Goal: Find specific page/section

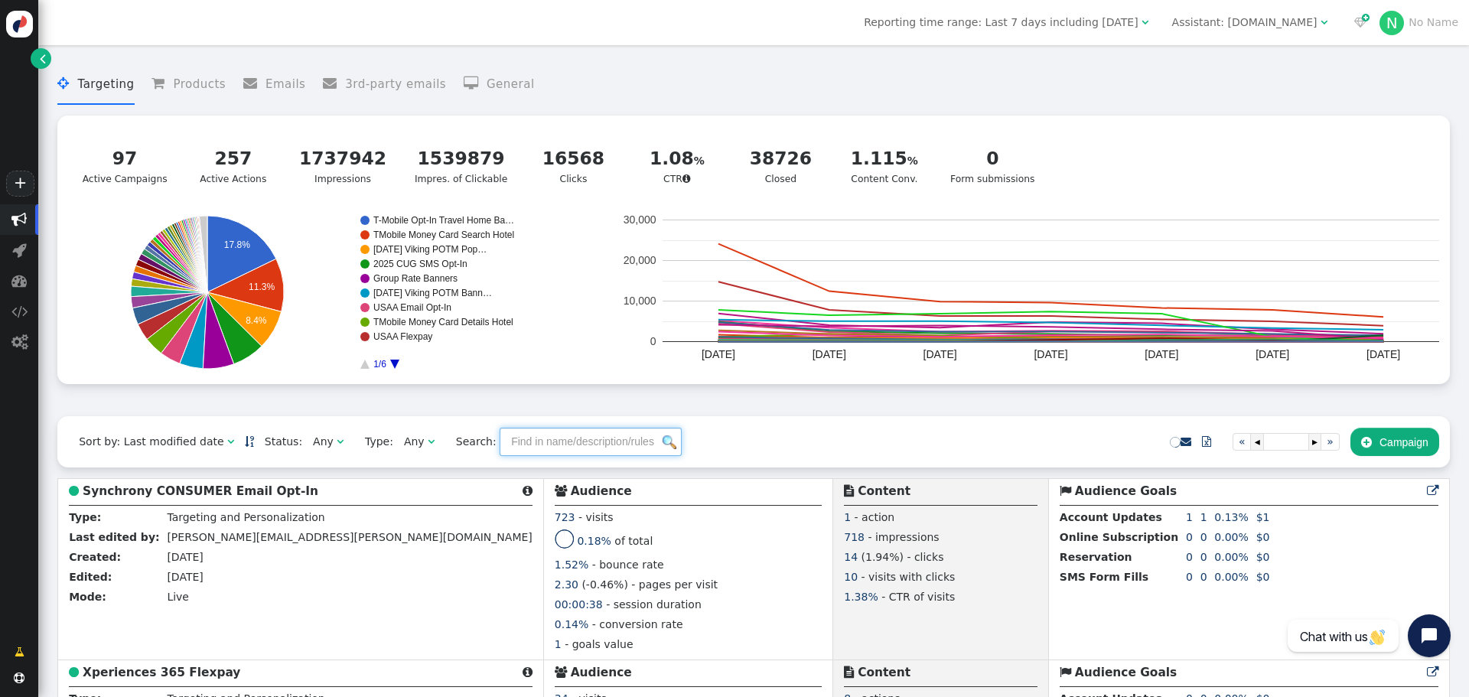
click at [536, 448] on input "text" at bounding box center [591, 442] width 182 height 28
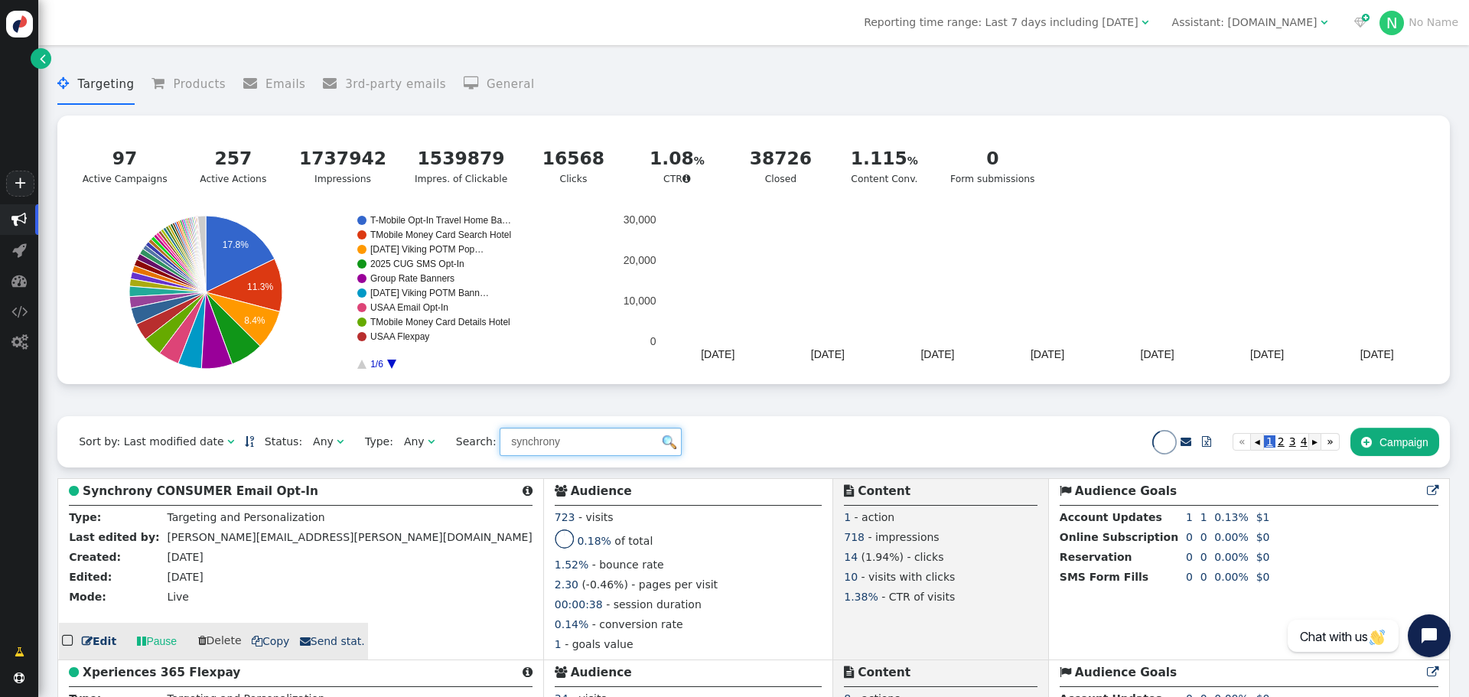
type input "synchrony"
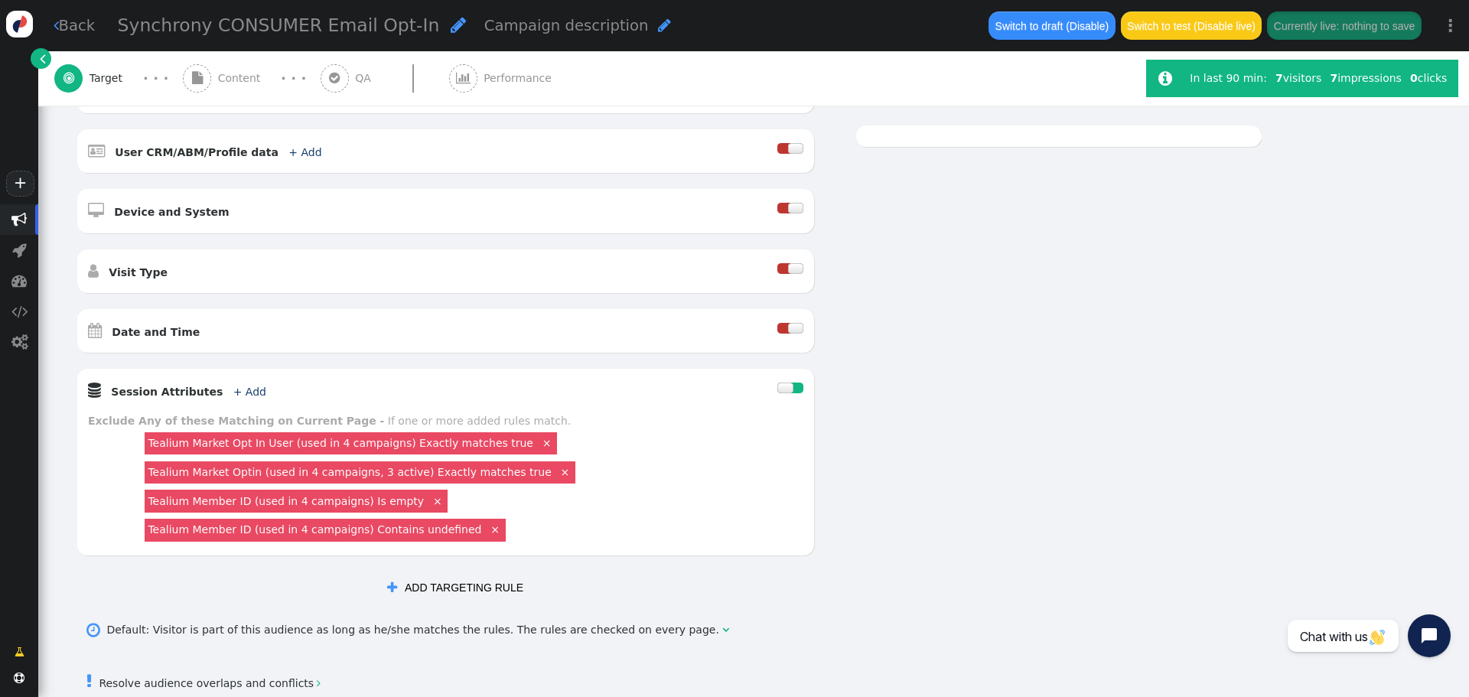
scroll to position [459, 0]
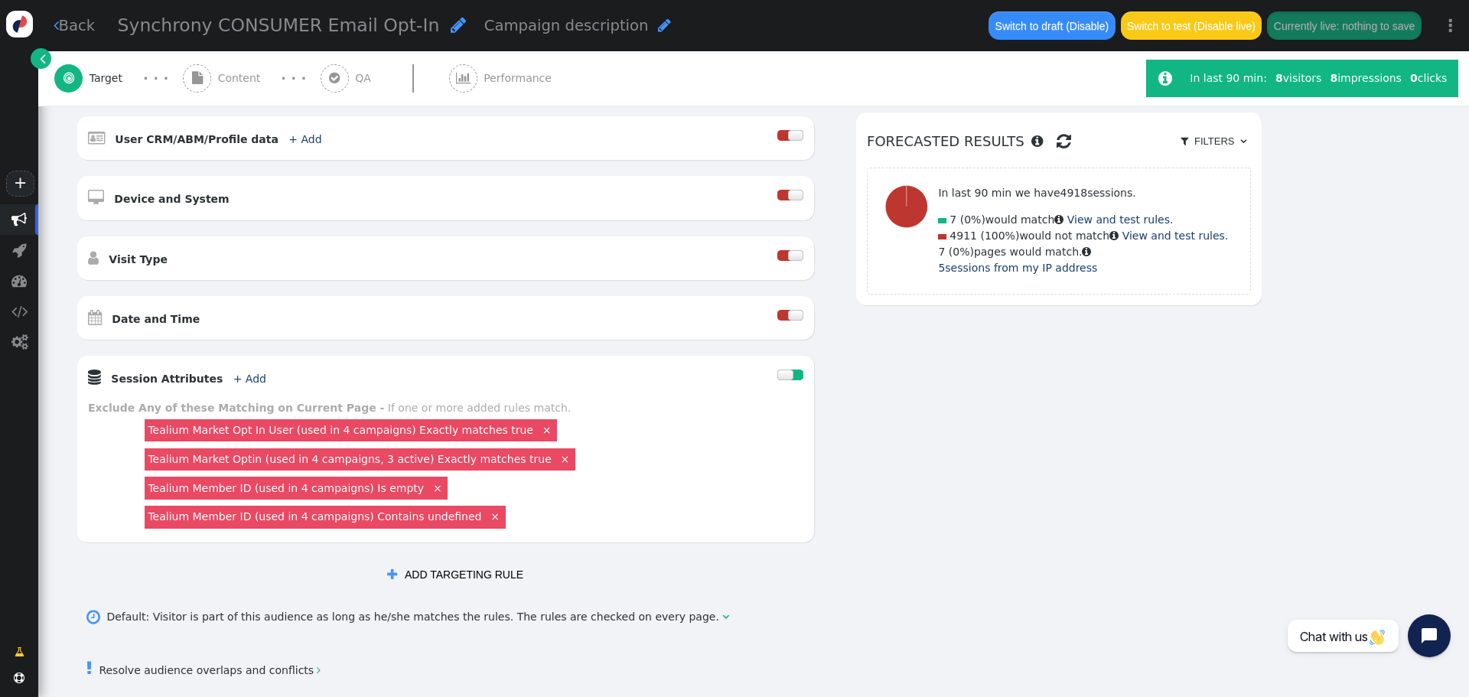
click at [34, 57] on link "" at bounding box center [41, 58] width 21 height 21
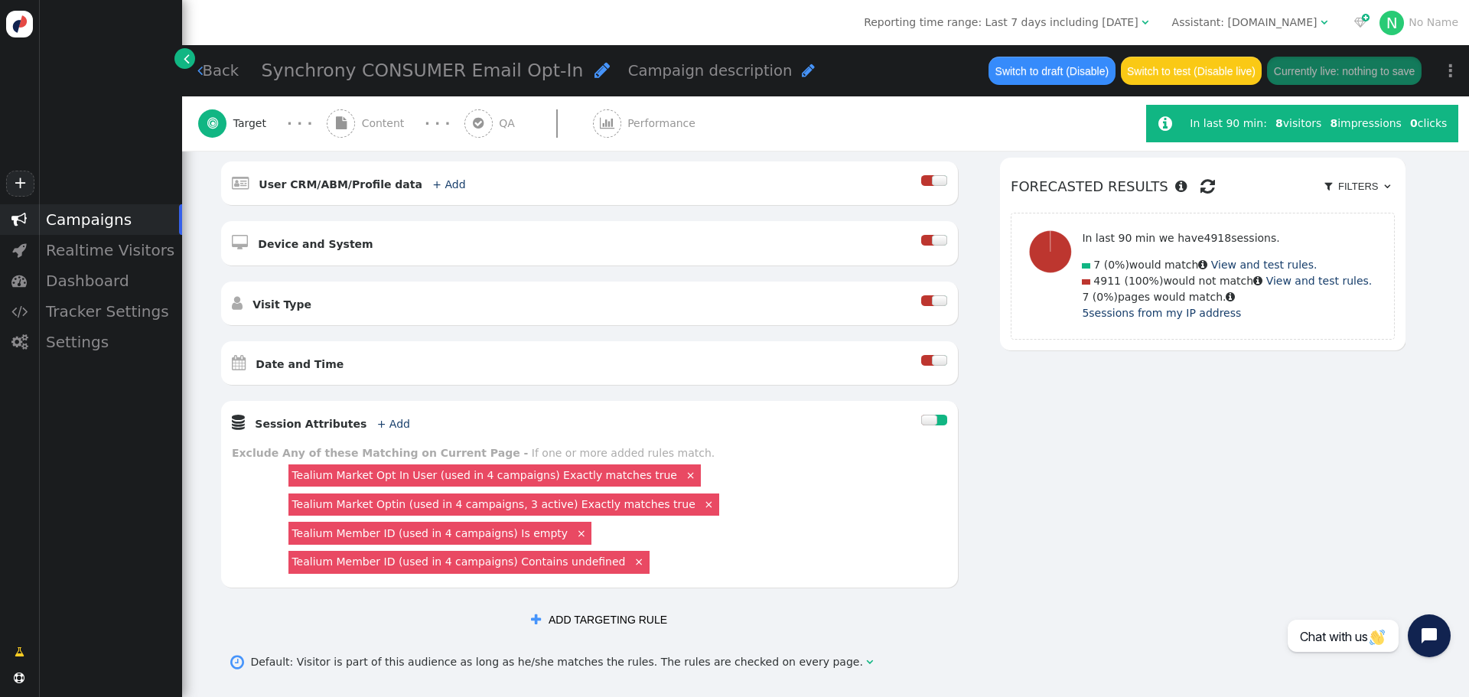
click at [188, 57] on span "" at bounding box center [187, 59] width 6 height 16
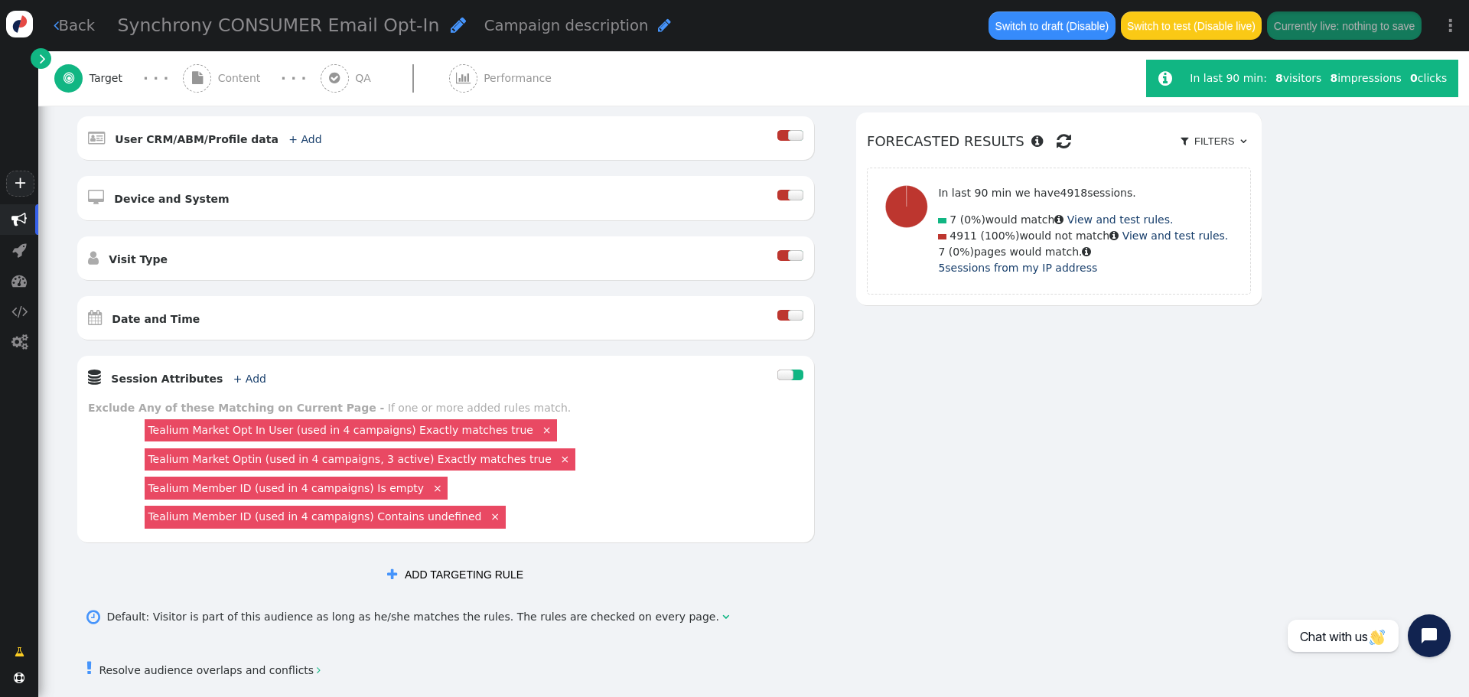
click at [37, 57] on link "" at bounding box center [41, 58] width 21 height 21
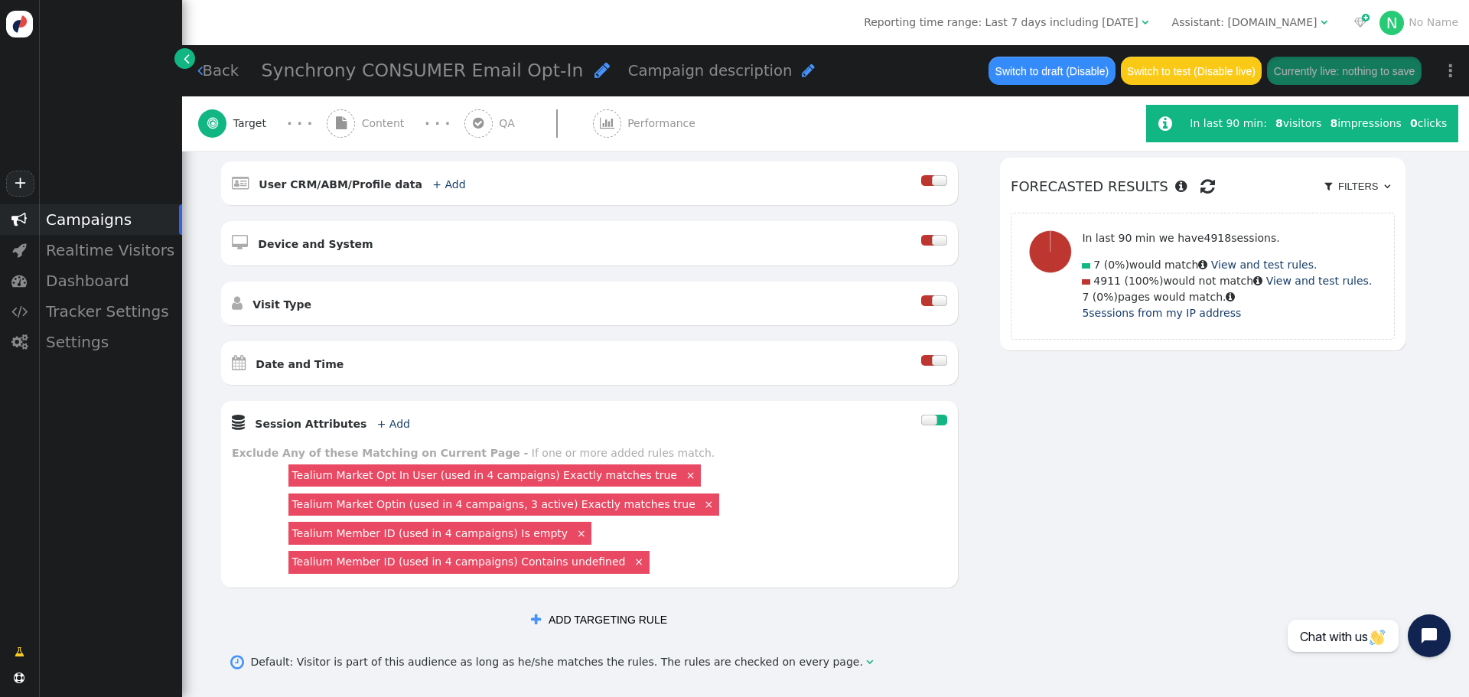
click at [89, 226] on div "Campaigns" at bounding box center [110, 219] width 144 height 31
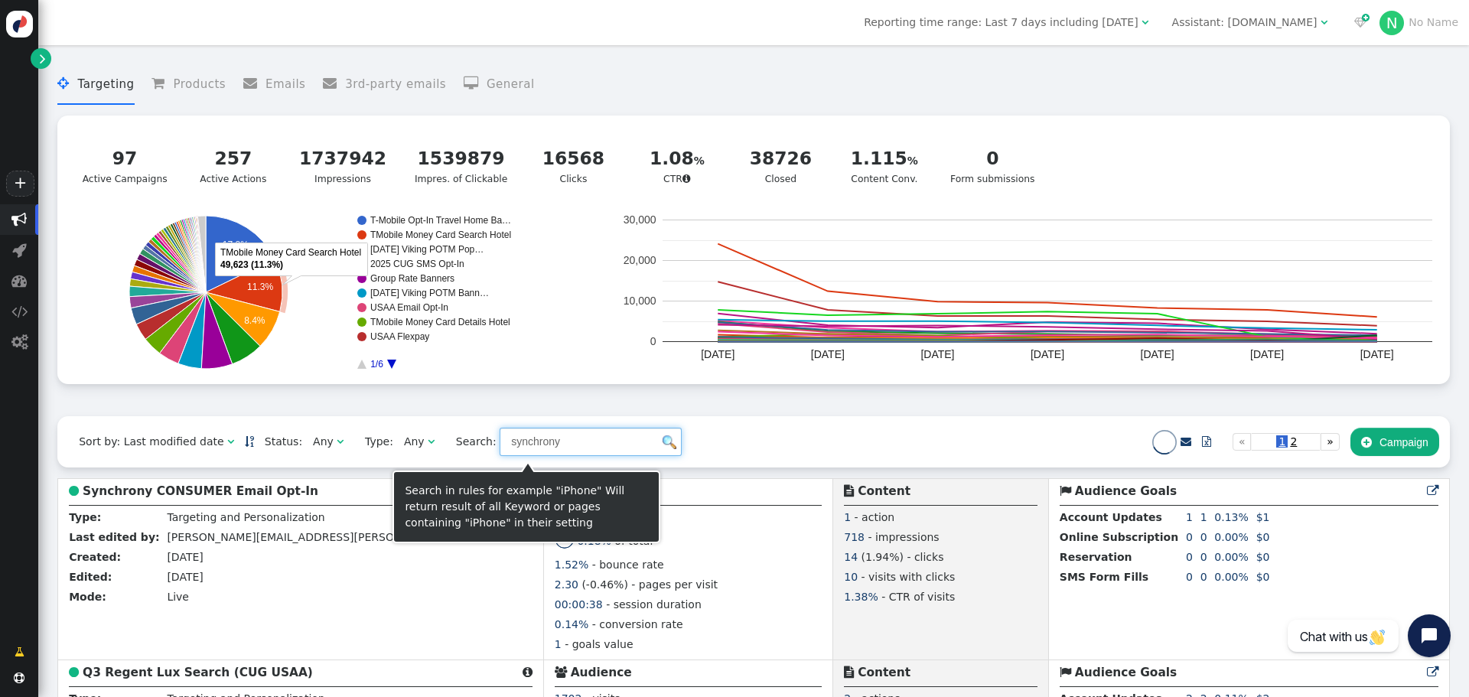
click at [524, 442] on input "synchrony" at bounding box center [591, 442] width 182 height 28
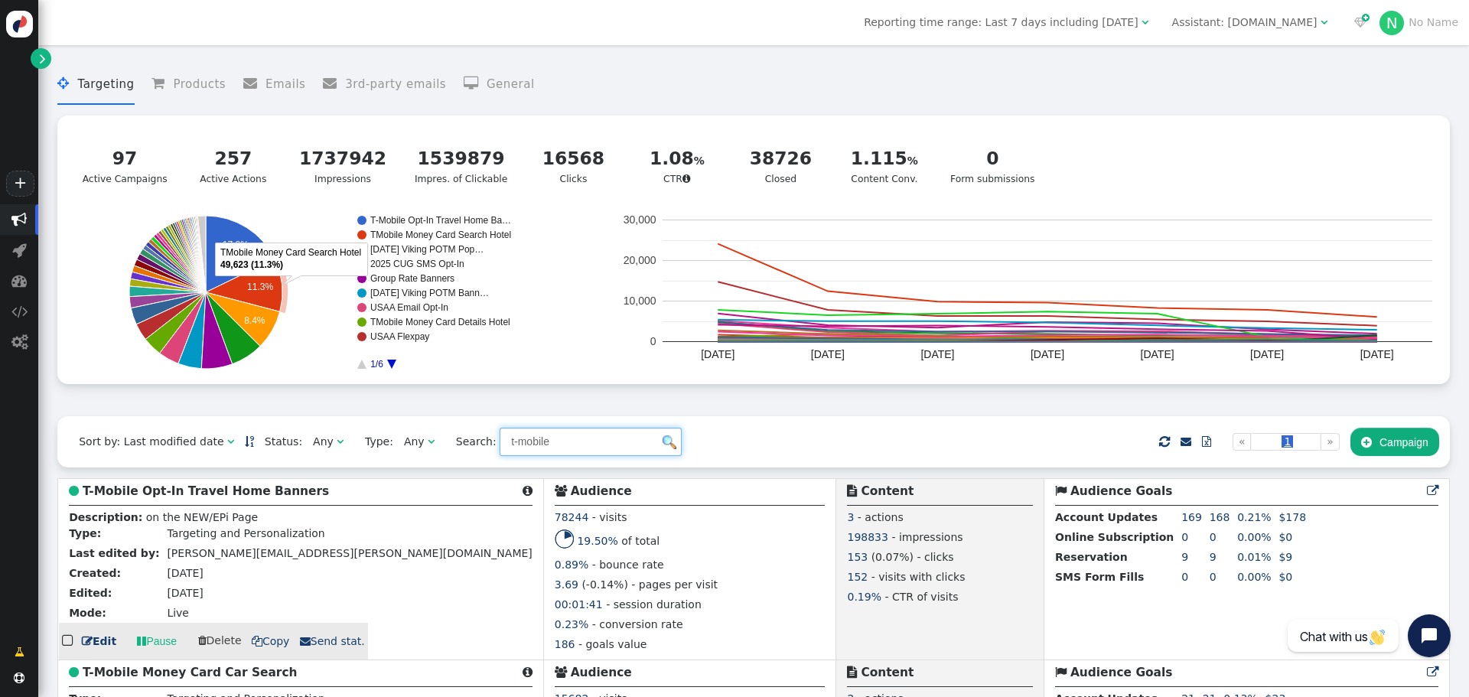
type input "t-mobile"
click at [201, 493] on b "T-Mobile Opt-In Travel Home Banners" at bounding box center [206, 491] width 246 height 14
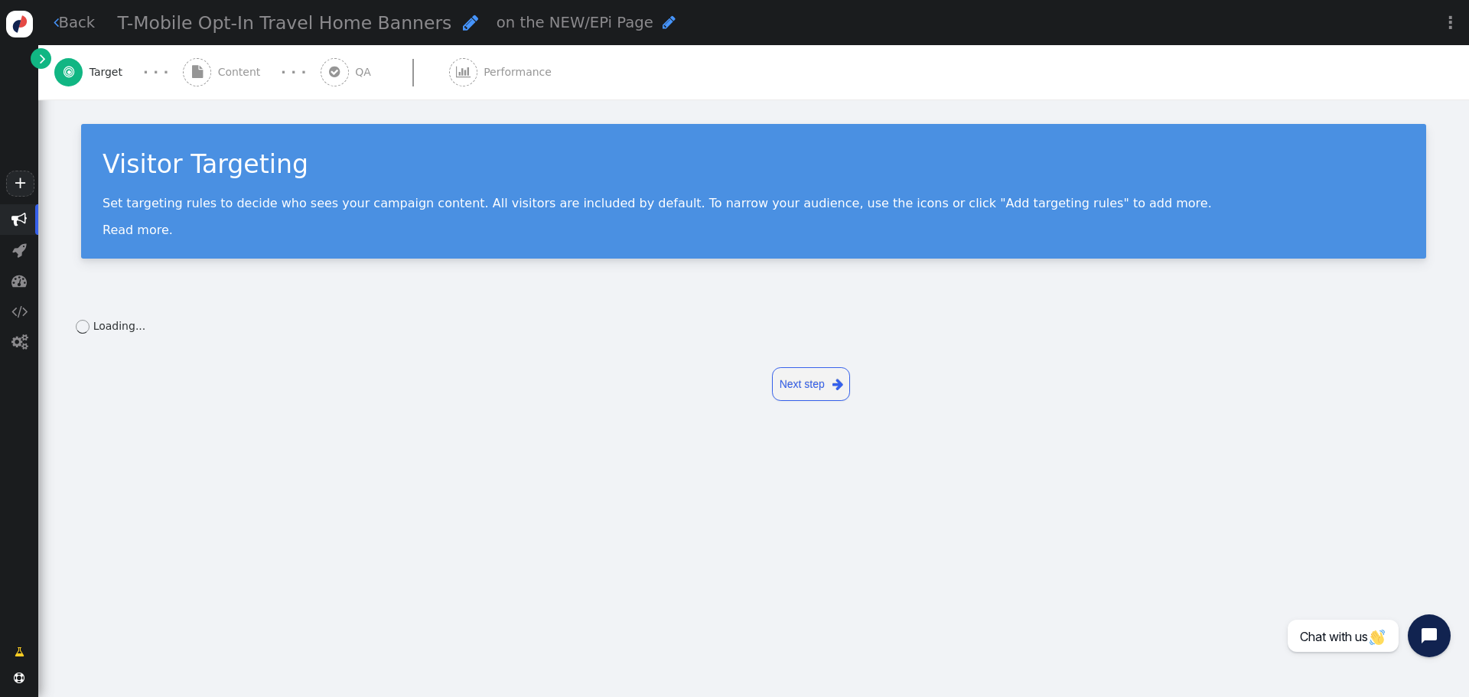
click at [68, 24] on link " Back" at bounding box center [75, 22] width 42 height 22
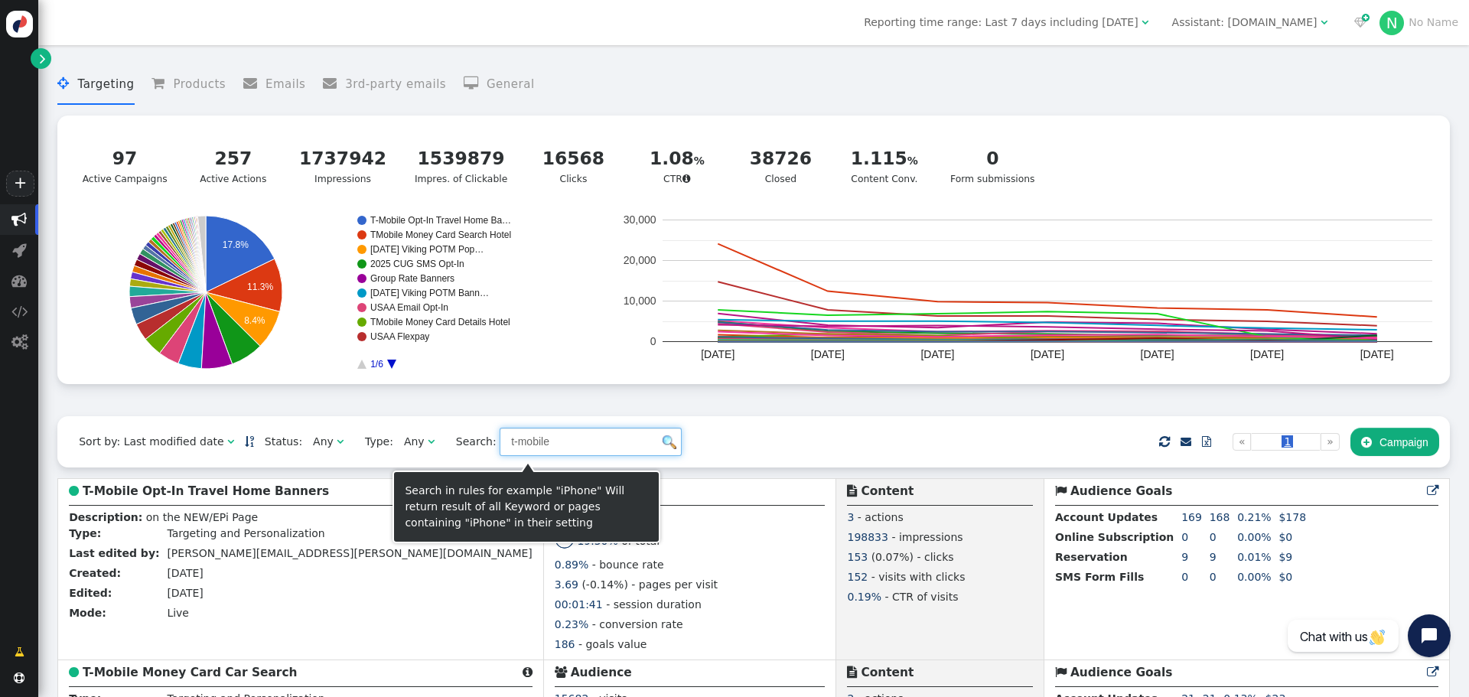
click at [505, 444] on input "t-mobile" at bounding box center [591, 442] width 182 height 28
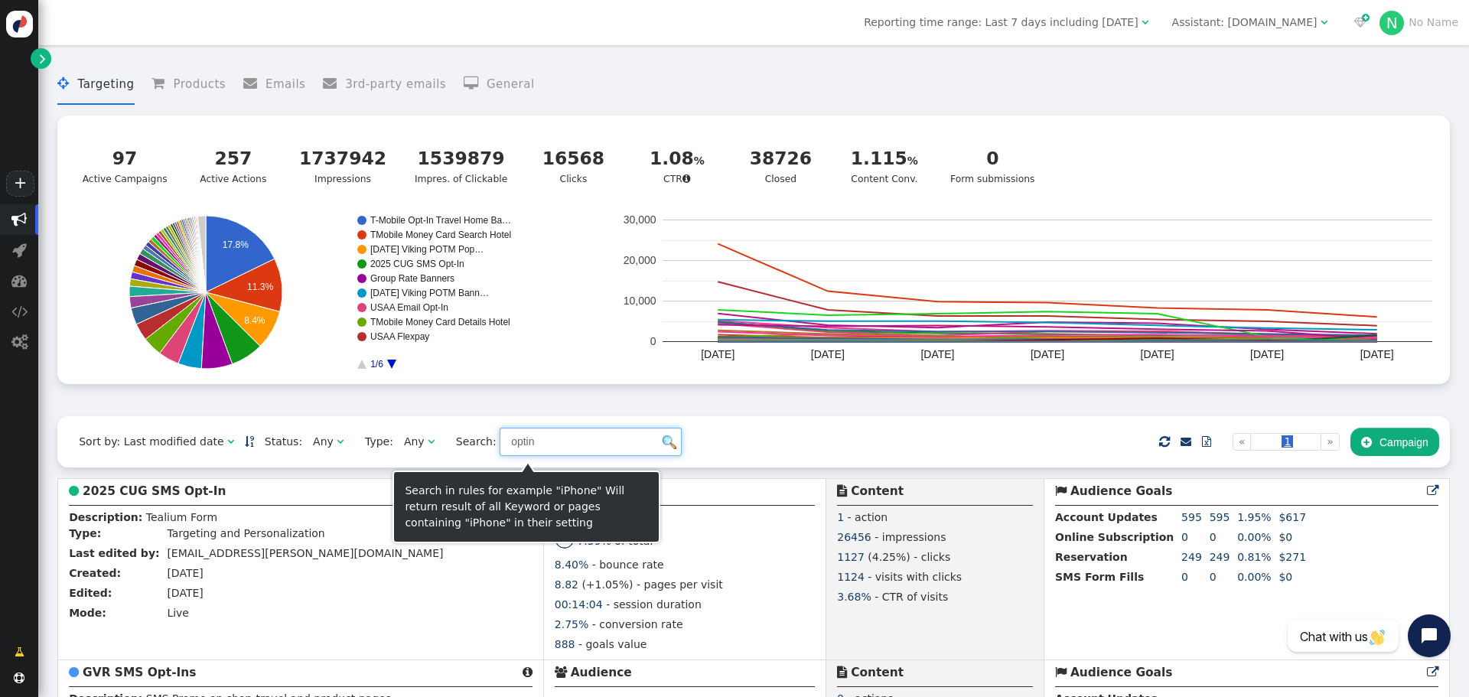
click at [507, 449] on input "optin" at bounding box center [591, 442] width 182 height 28
type input "u"
click at [537, 449] on input "text" at bounding box center [591, 442] width 182 height 28
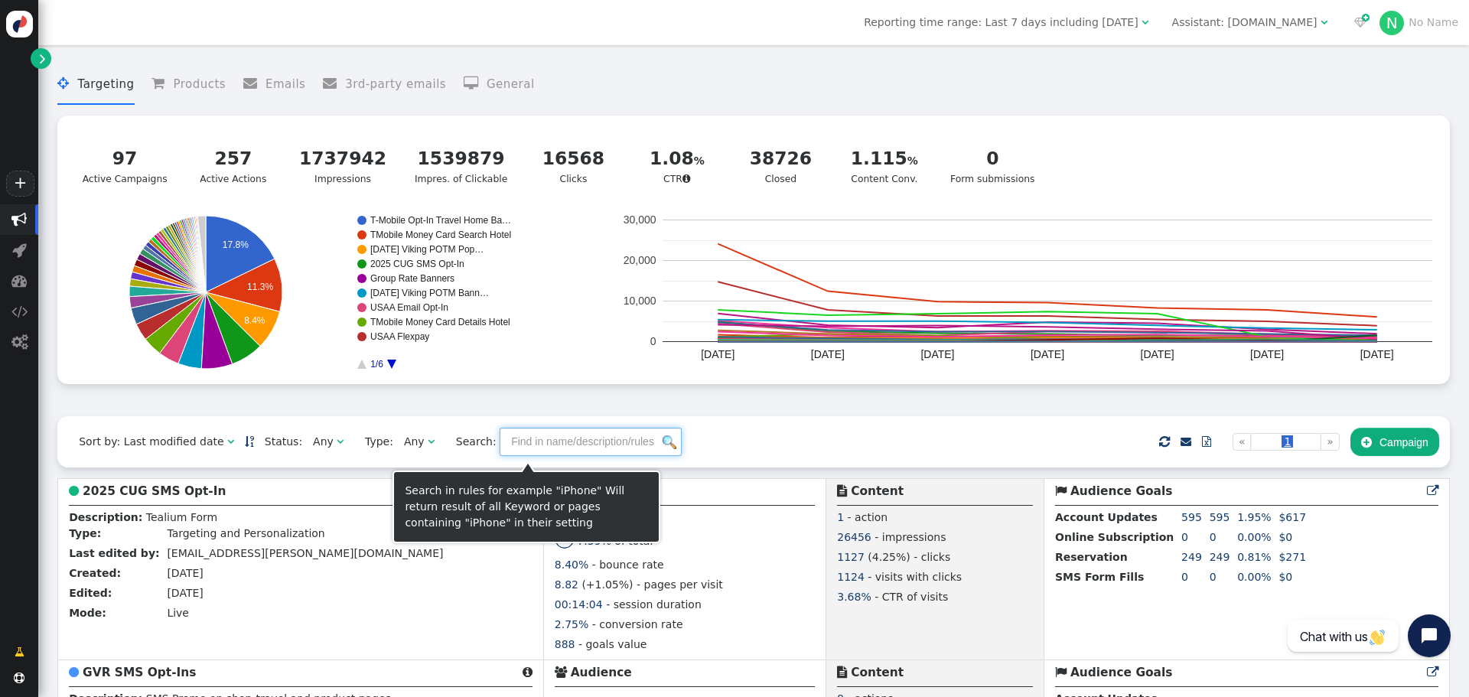
click at [537, 449] on input "text" at bounding box center [591, 442] width 182 height 28
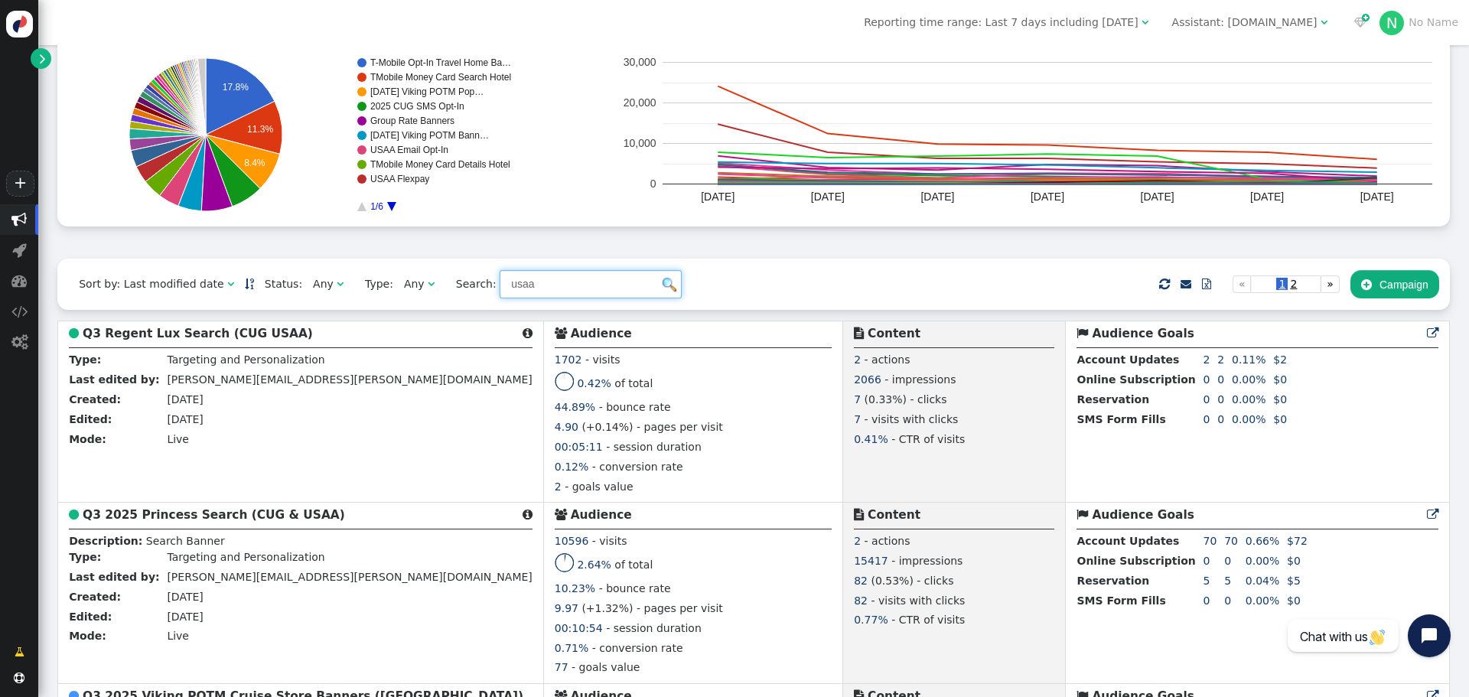
scroll to position [153, 0]
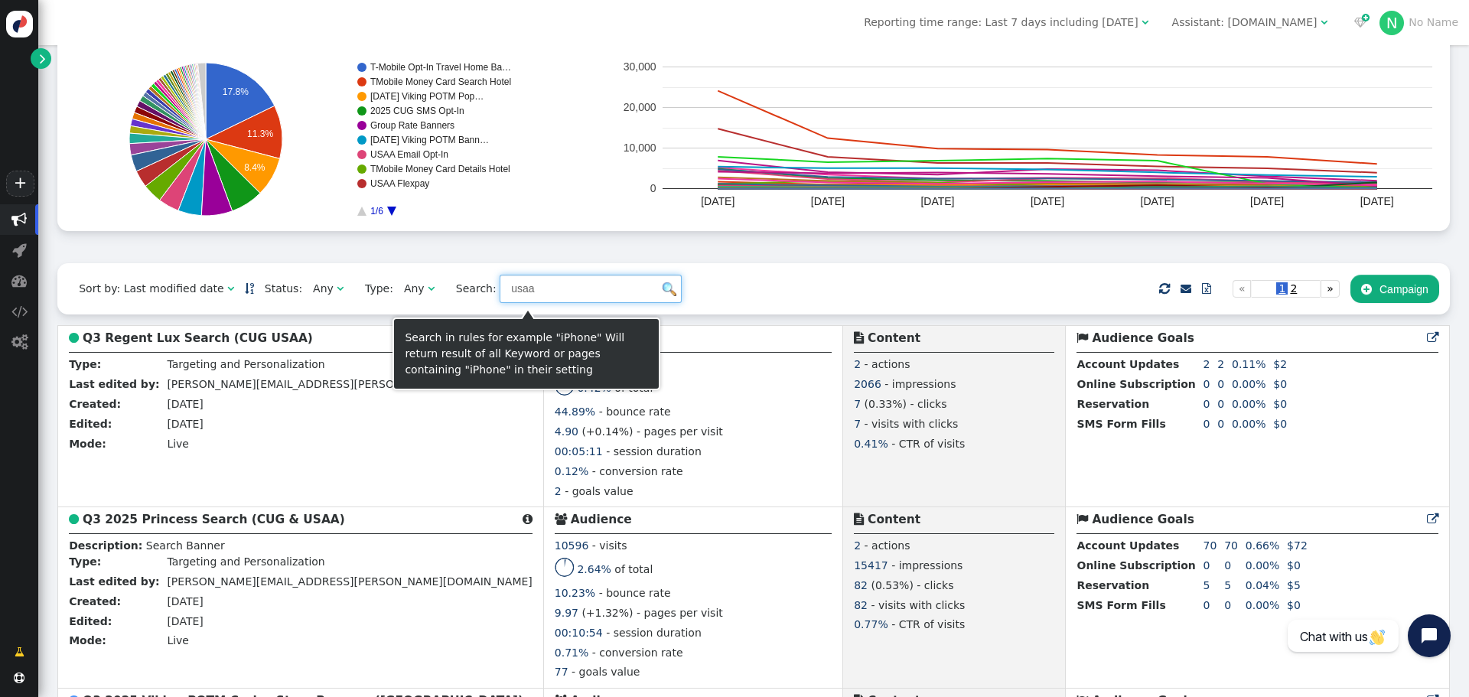
click at [500, 295] on input "usaa" at bounding box center [591, 289] width 182 height 28
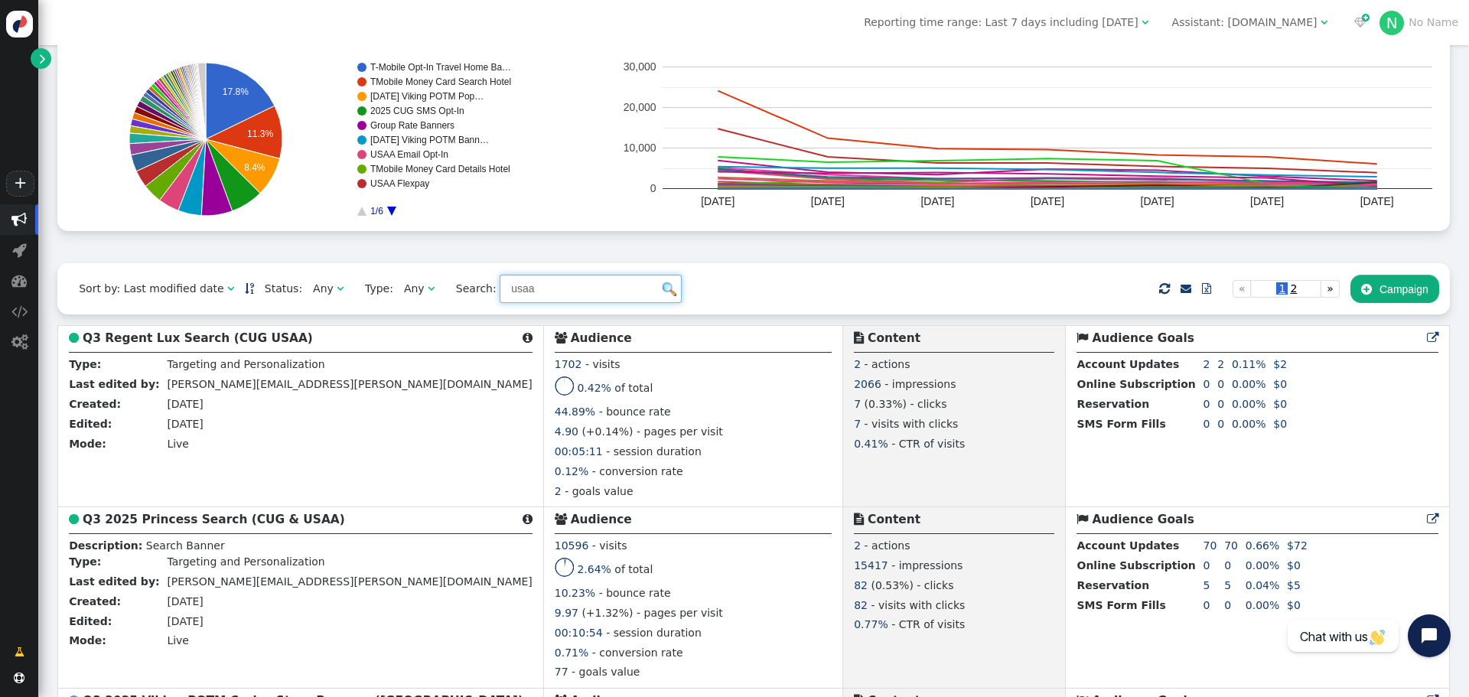
click at [500, 295] on input "usaa" at bounding box center [591, 289] width 182 height 28
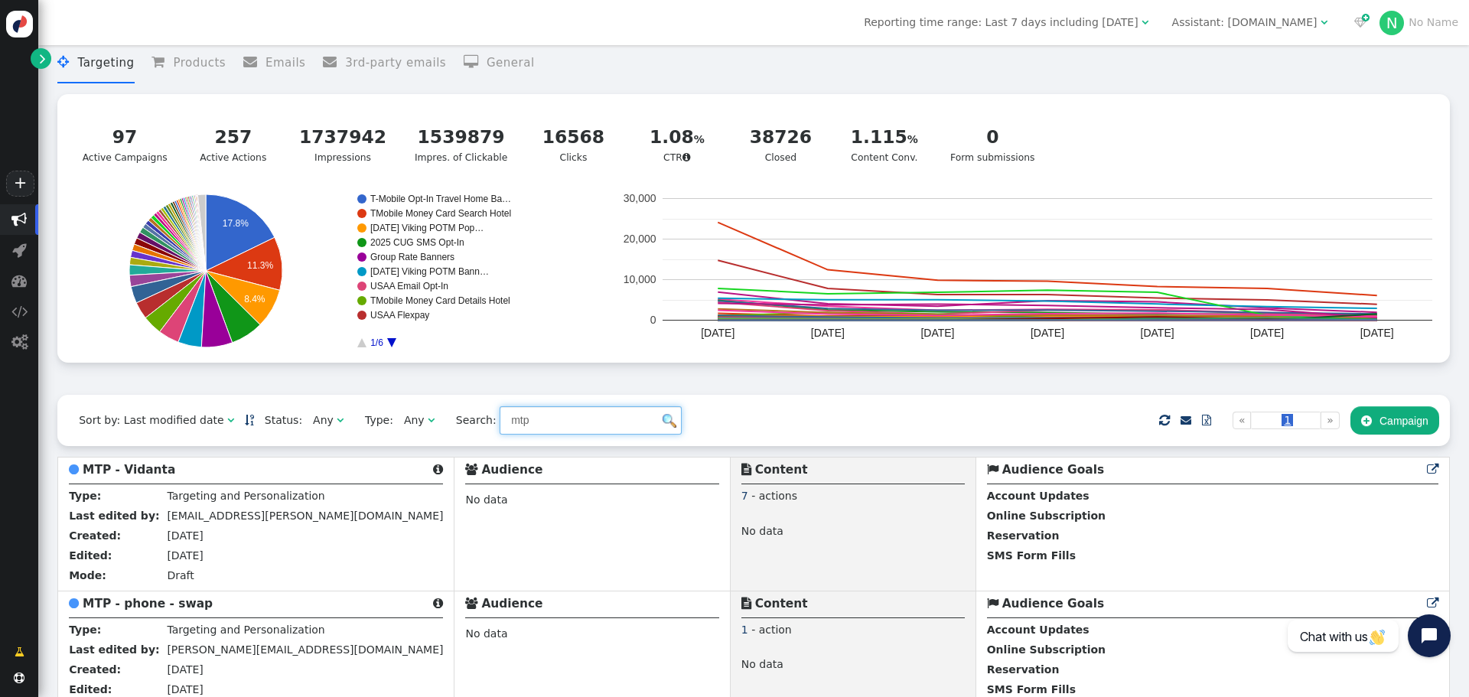
scroll to position [0, 0]
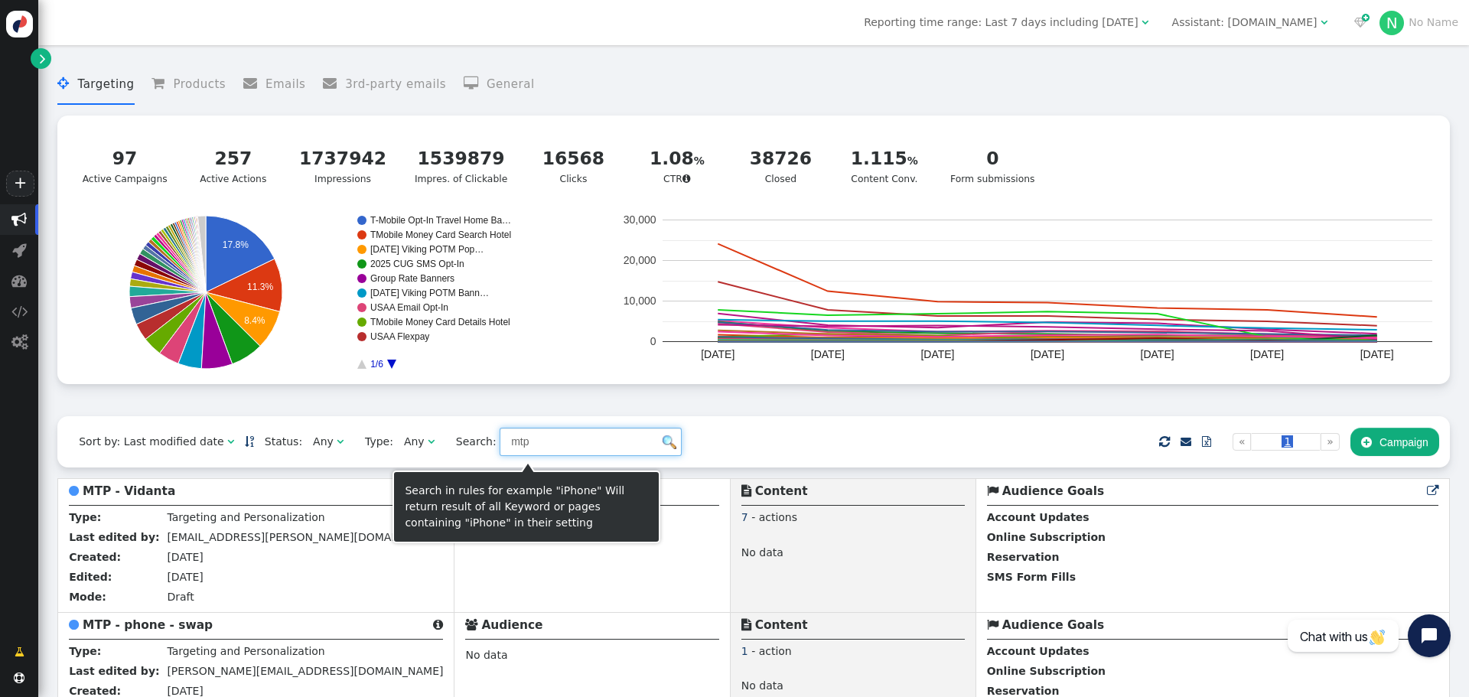
click at [518, 455] on input "mtp" at bounding box center [591, 442] width 182 height 28
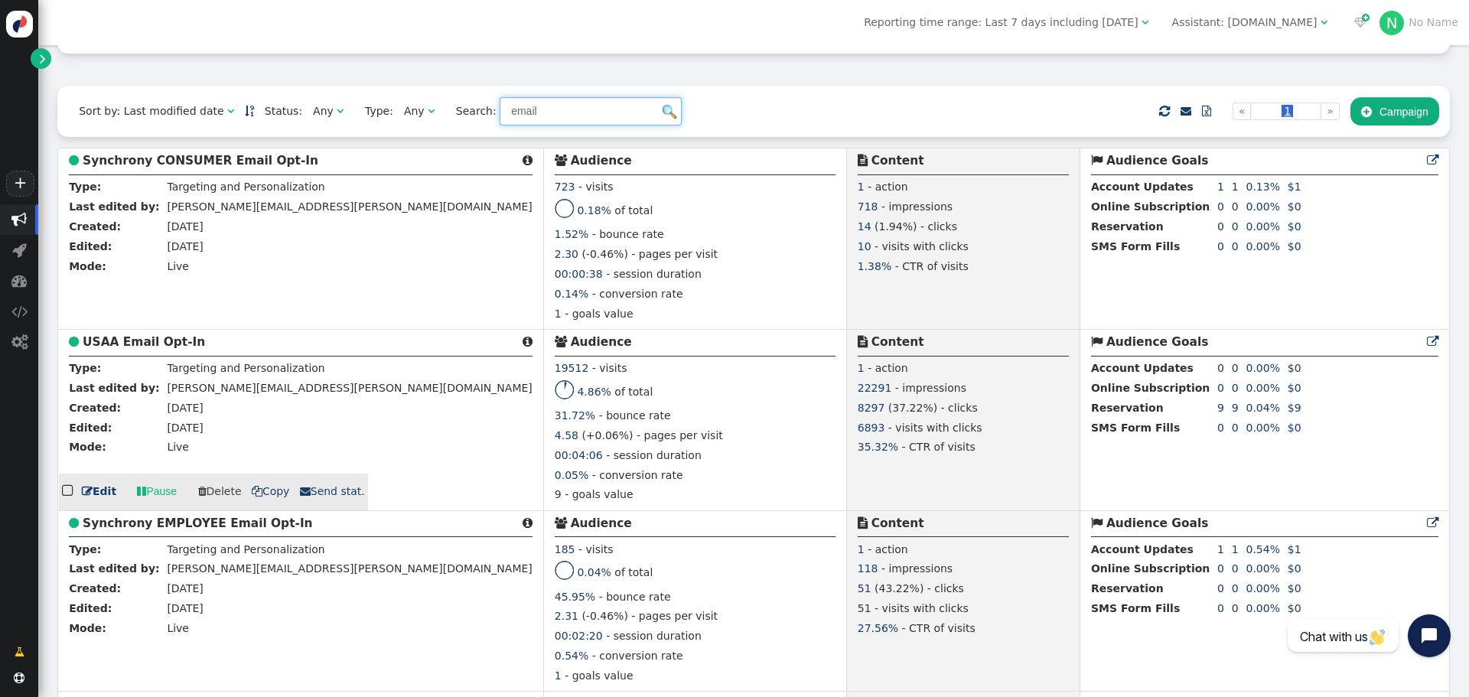
scroll to position [383, 0]
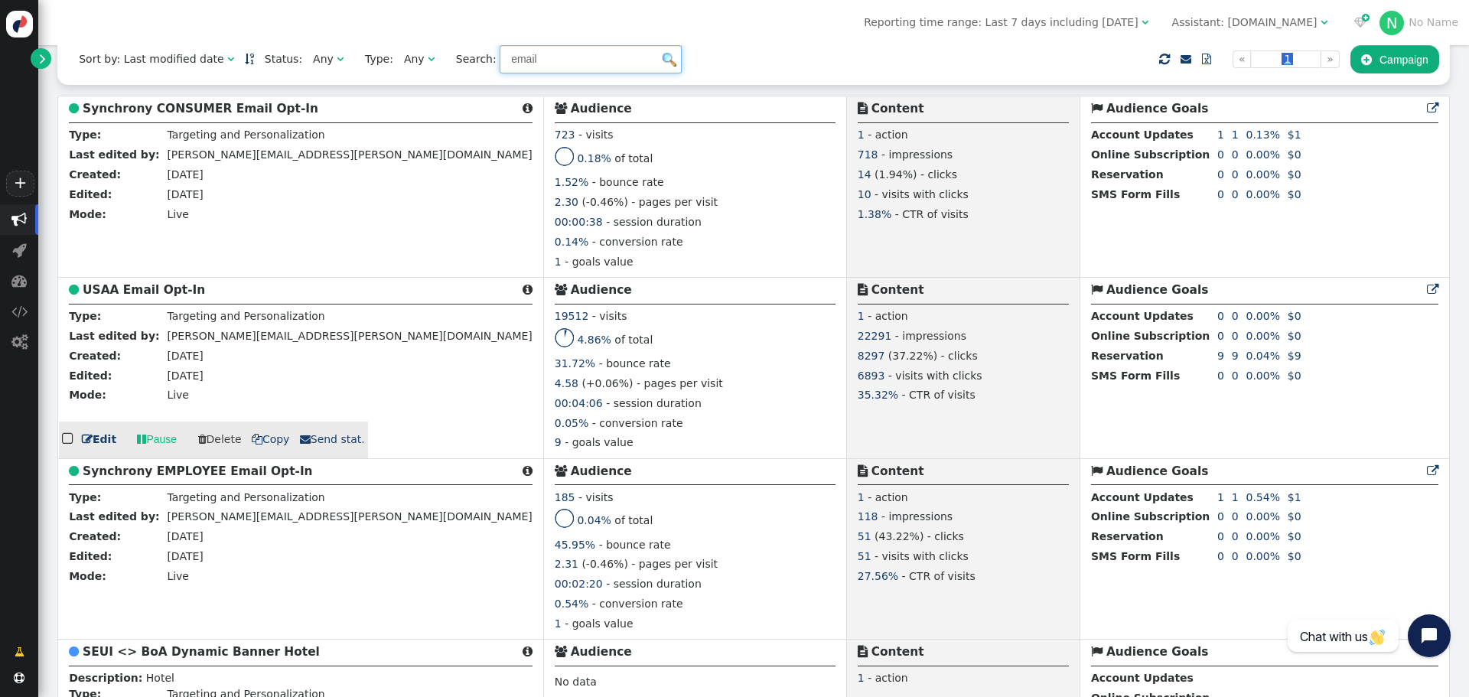
type input "email"
click at [146, 295] on b "USAA Email Opt-In" at bounding box center [144, 290] width 122 height 14
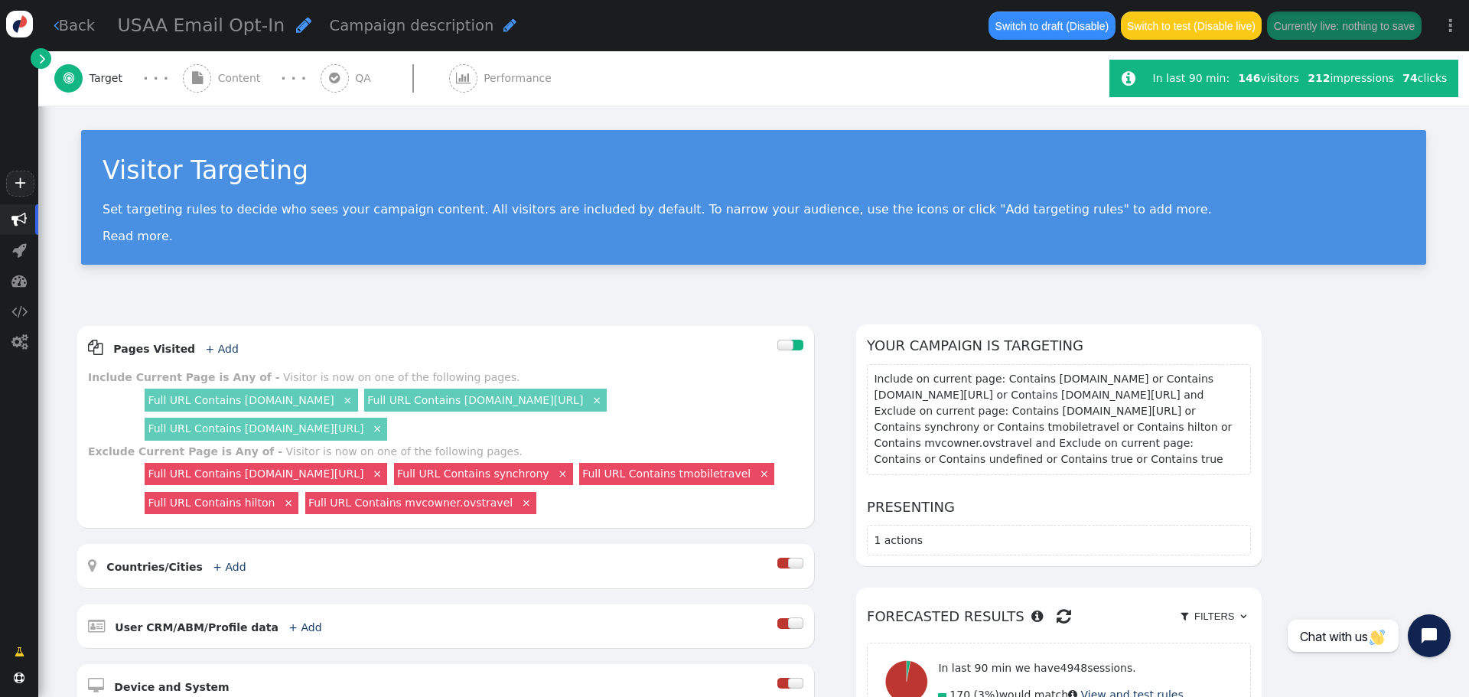
click at [72, 24] on link " Back" at bounding box center [75, 26] width 42 height 22
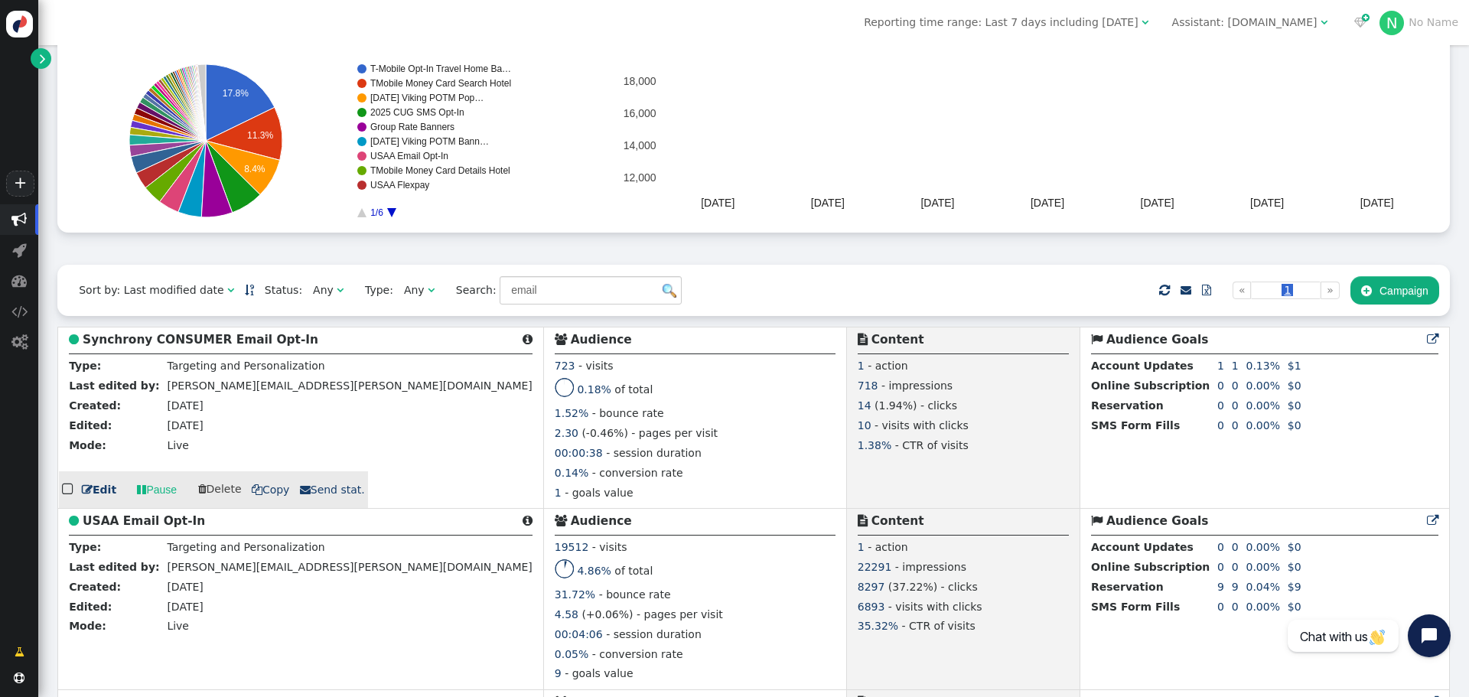
scroll to position [153, 0]
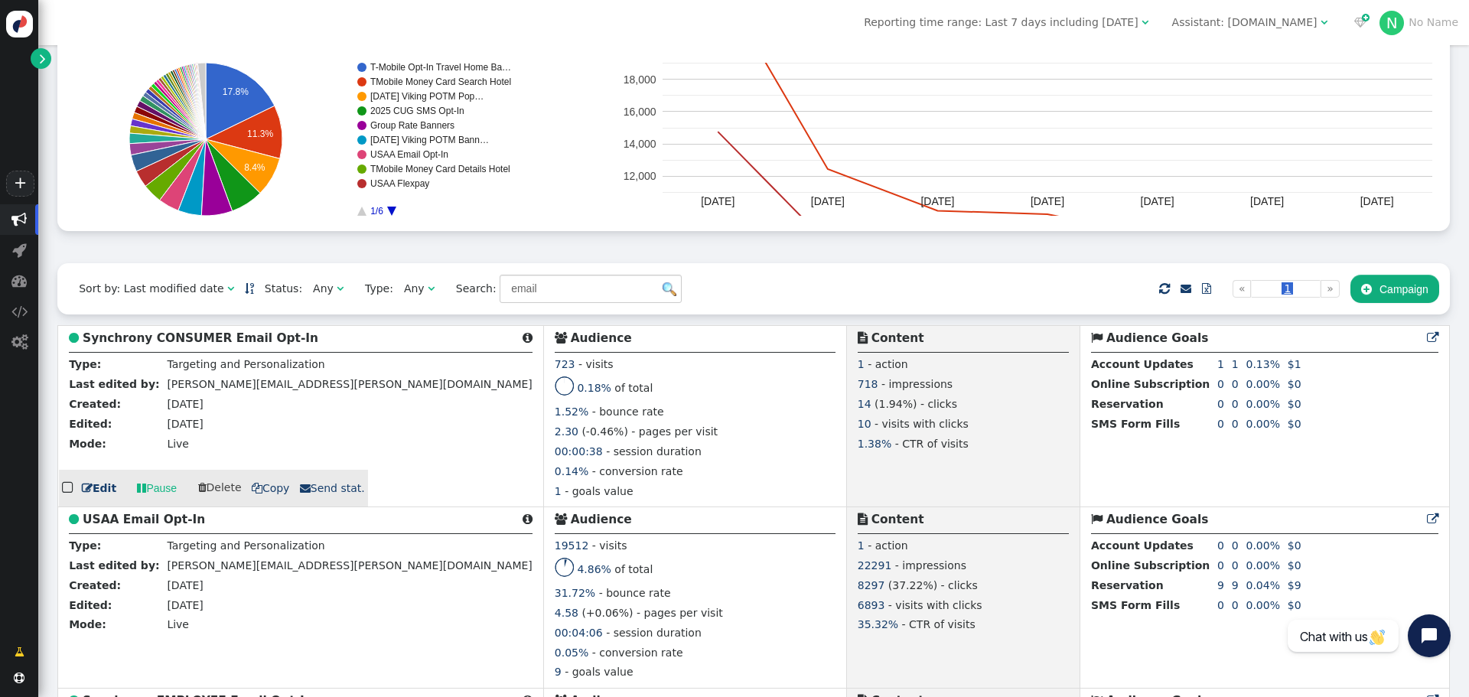
click at [186, 343] on b "Synchrony CONSUMER Email Opt-In" at bounding box center [201, 338] width 236 height 14
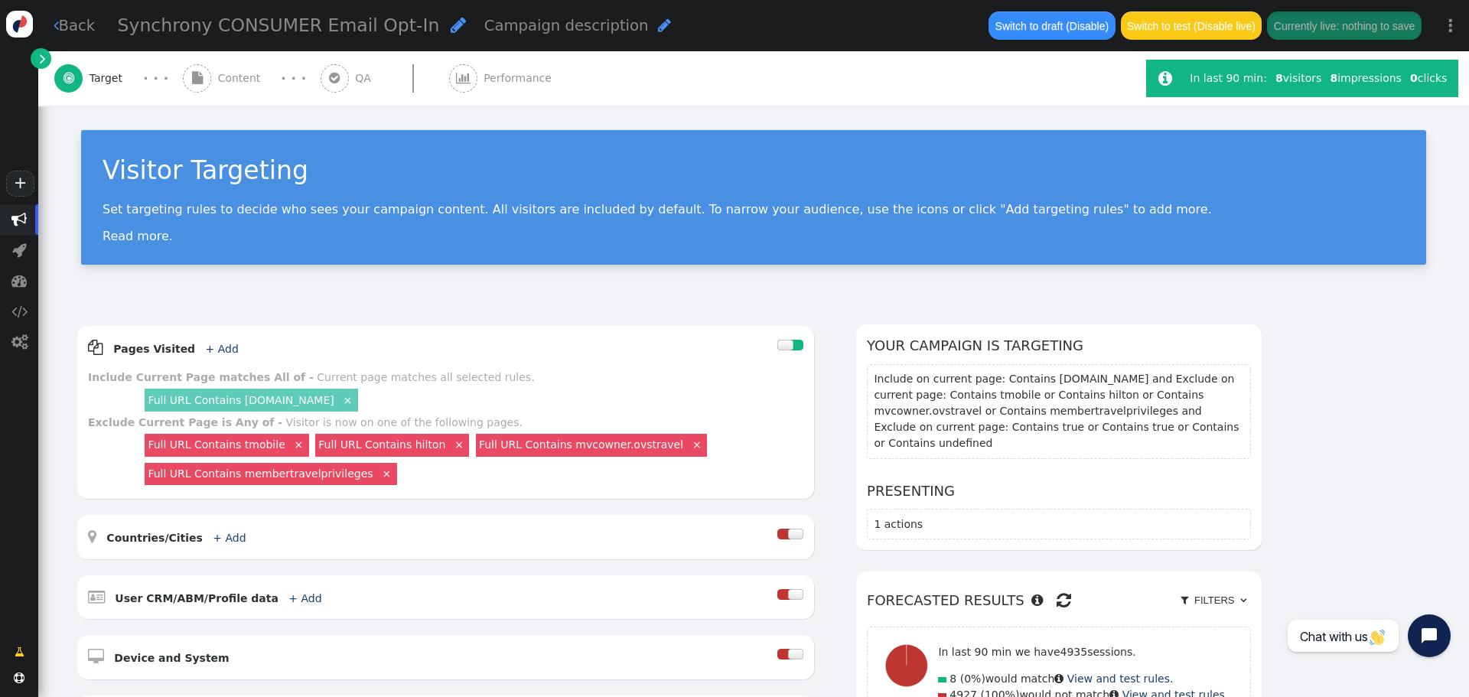
click at [80, 17] on link " Back" at bounding box center [75, 26] width 42 height 22
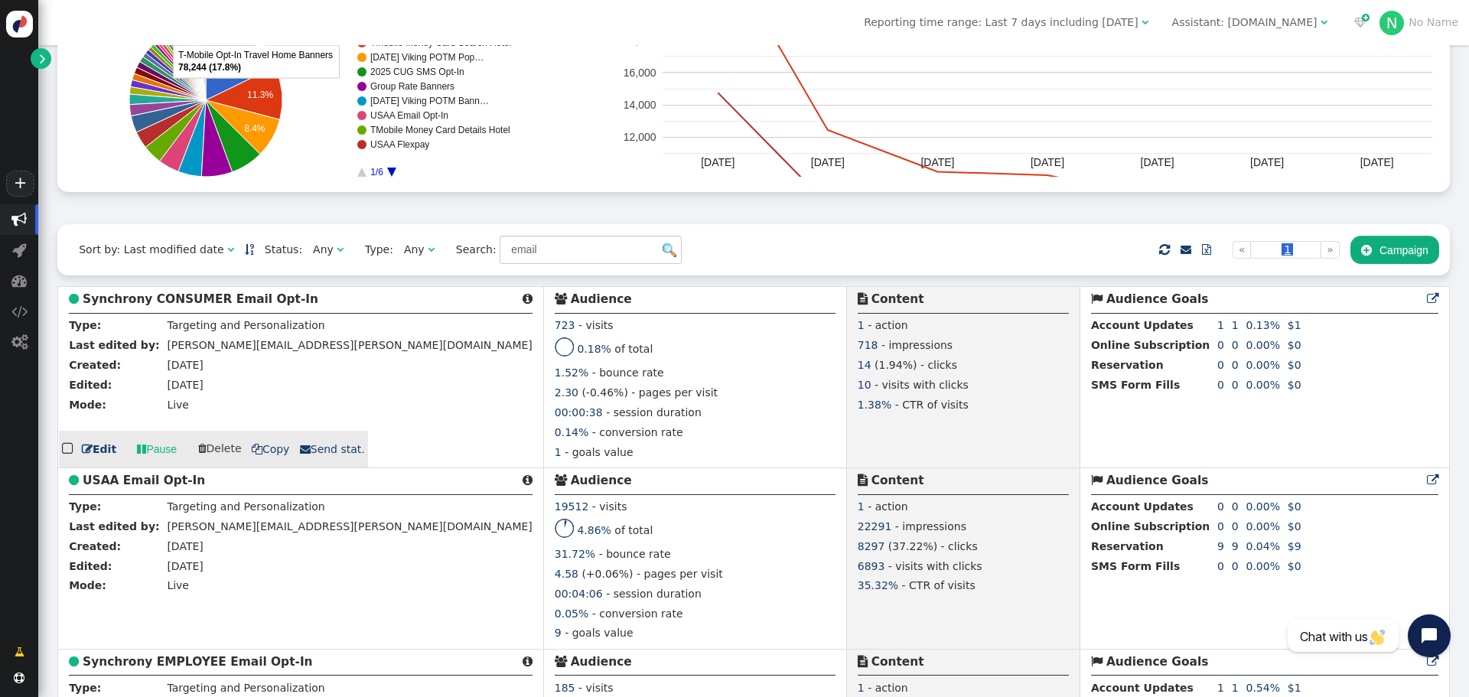
scroll to position [230, 0]
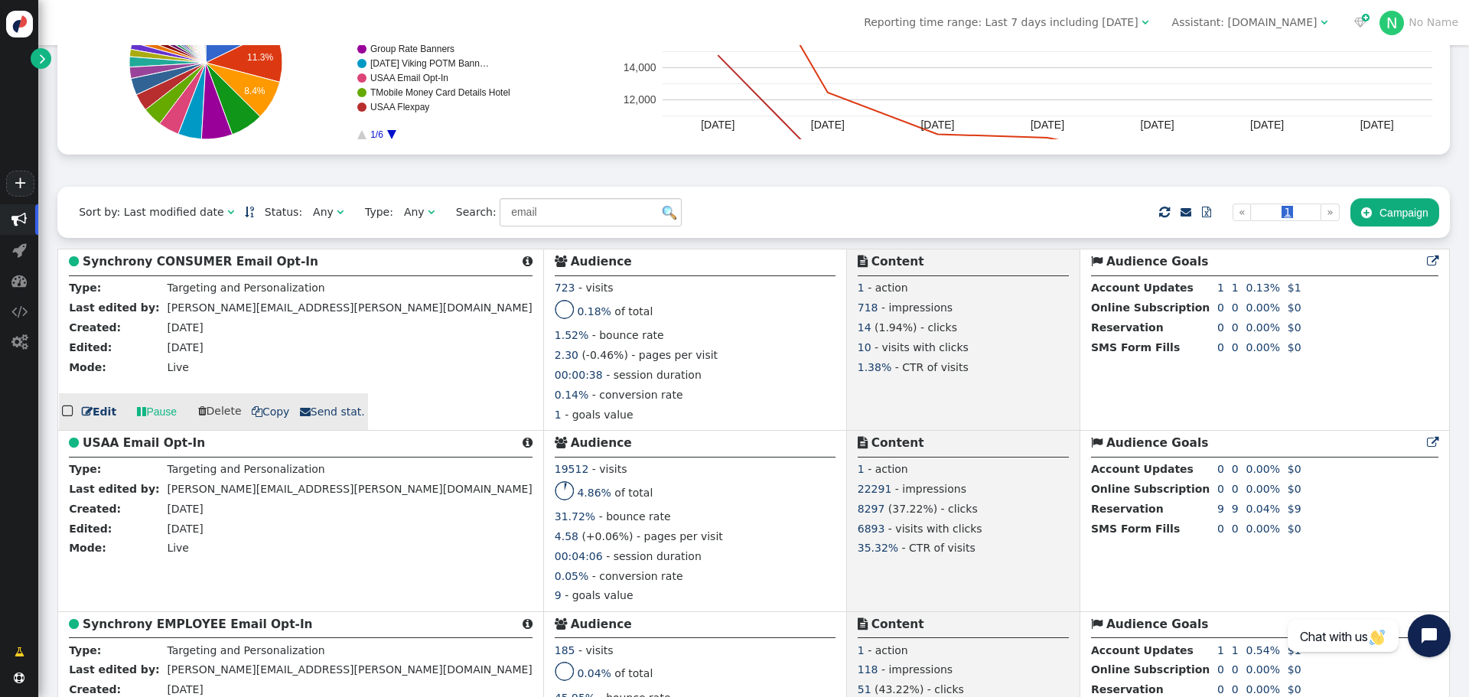
click at [194, 263] on b "Synchrony CONSUMER Email Opt-In" at bounding box center [201, 262] width 236 height 14
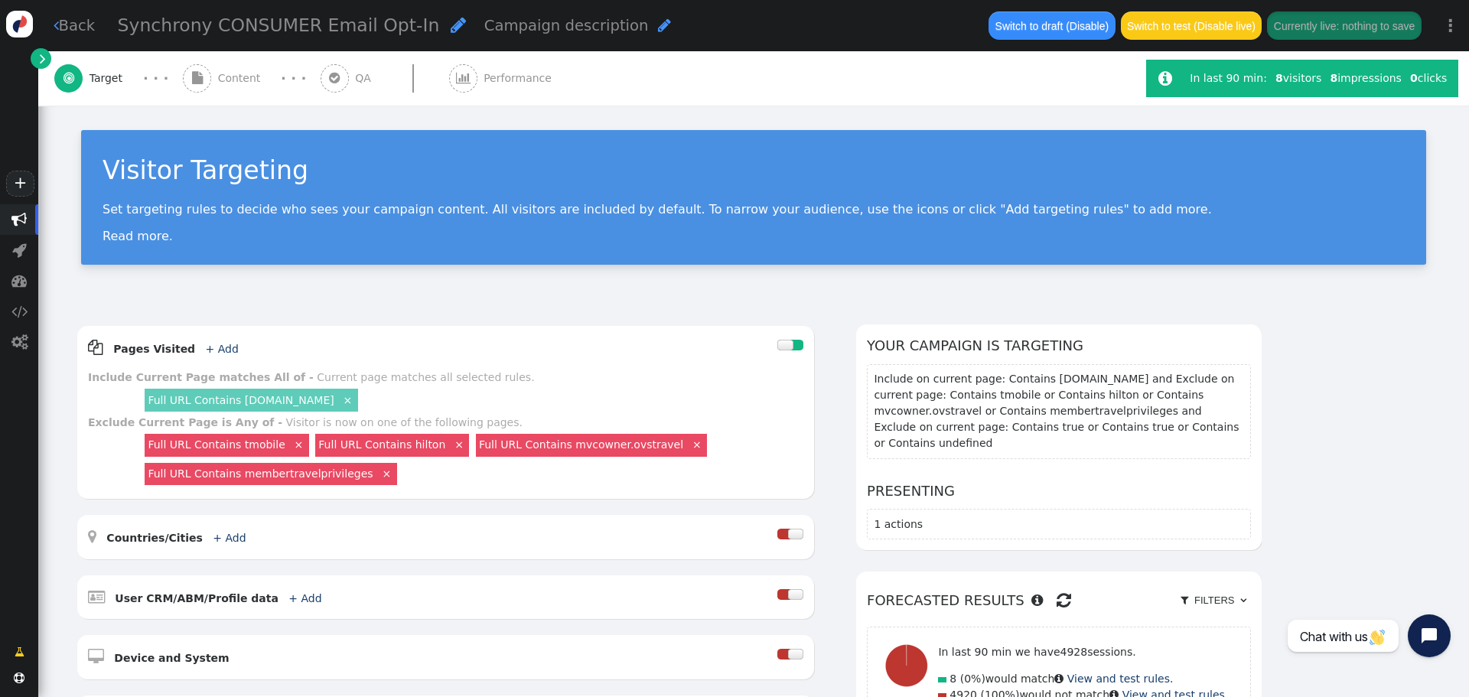
click at [60, 24] on link " Back" at bounding box center [75, 26] width 42 height 22
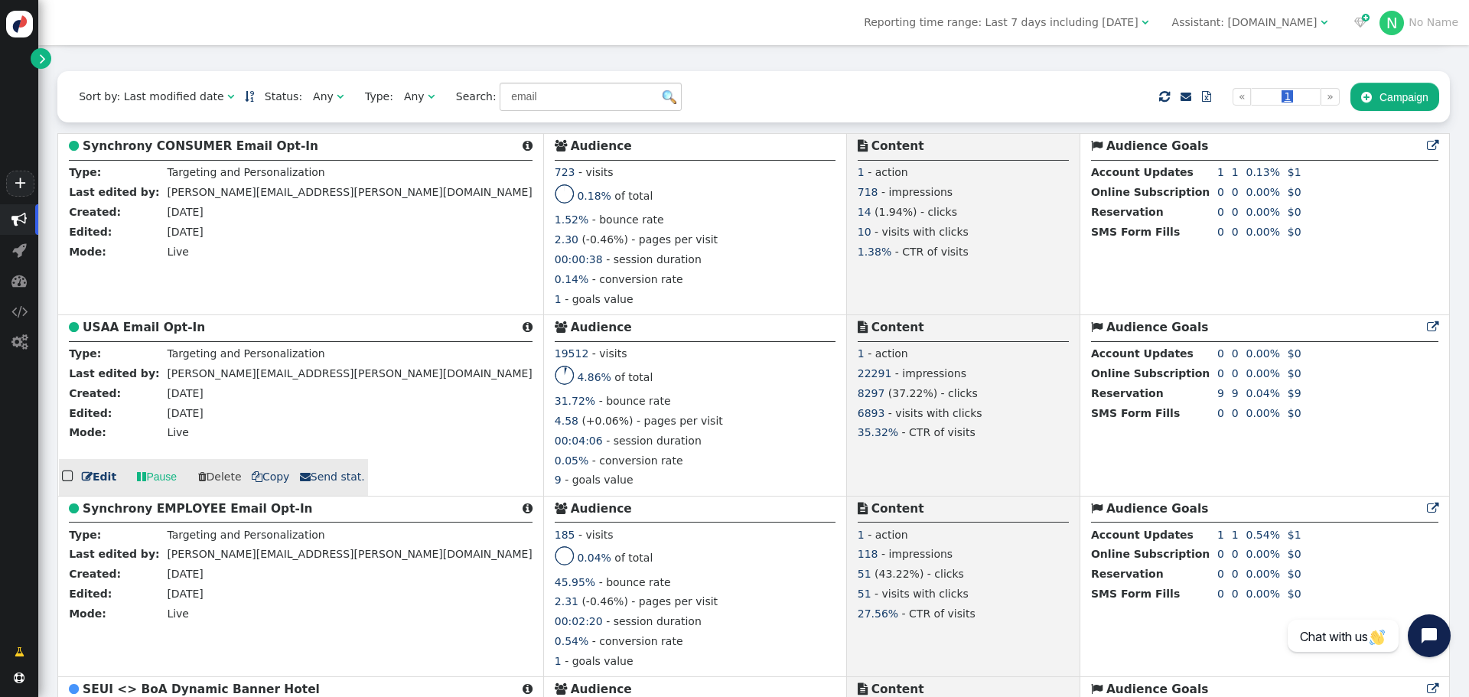
scroll to position [383, 0]
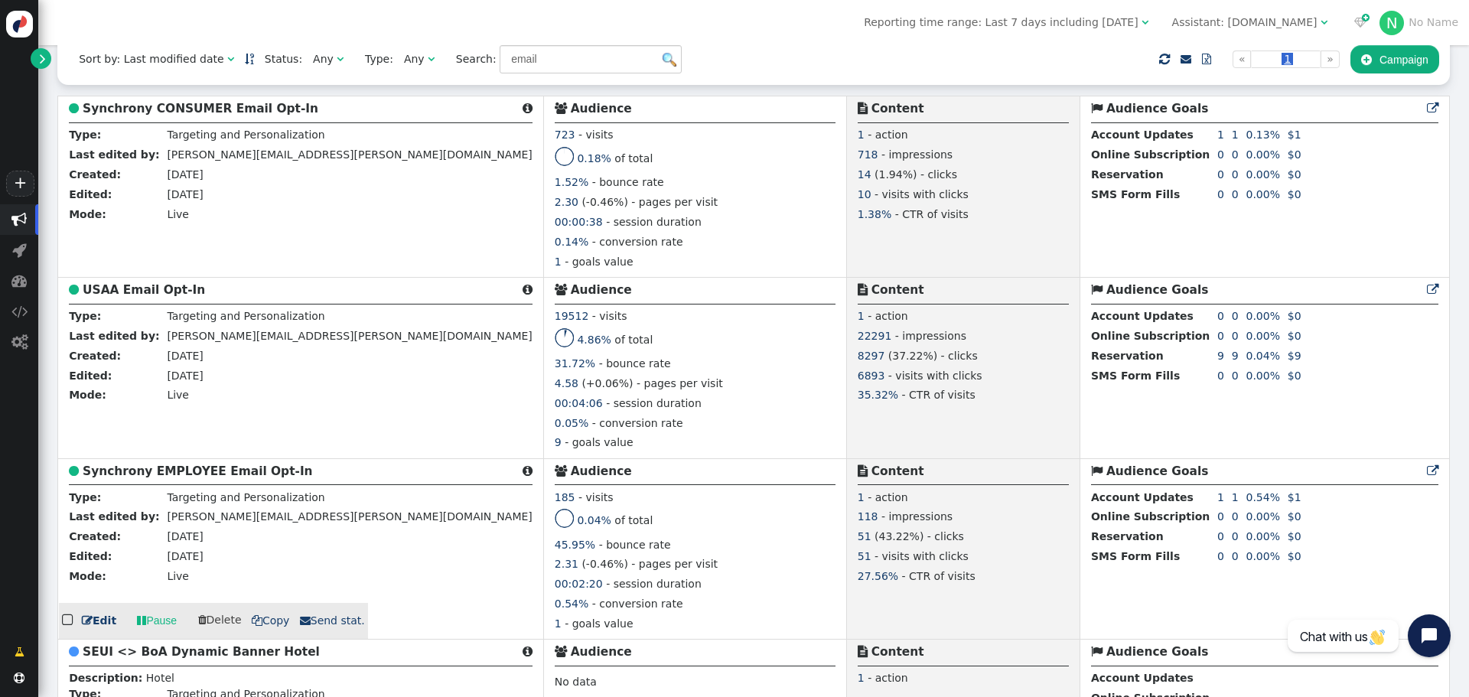
click at [177, 478] on b "Synchrony EMPLOYEE Email Opt-In" at bounding box center [198, 472] width 230 height 14
